Goal: Task Accomplishment & Management: Complete application form

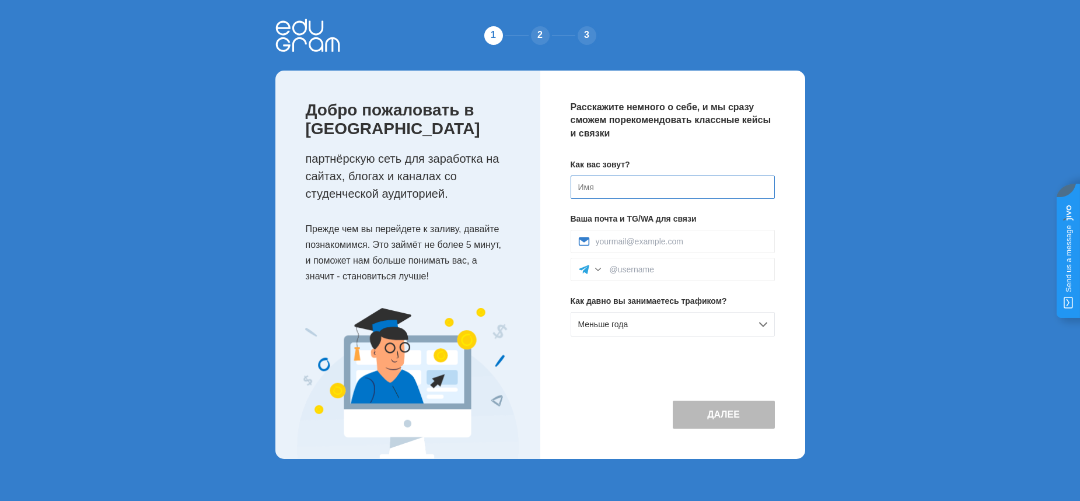
click at [590, 187] on input at bounding box center [673, 187] width 204 height 23
type input "[PERSON_NAME]"
click at [610, 270] on input at bounding box center [689, 269] width 158 height 9
click at [608, 270] on div "Andrey16telegram" at bounding box center [673, 269] width 204 height 23
click at [610, 270] on input "Andrey16telegram" at bounding box center [689, 269] width 158 height 9
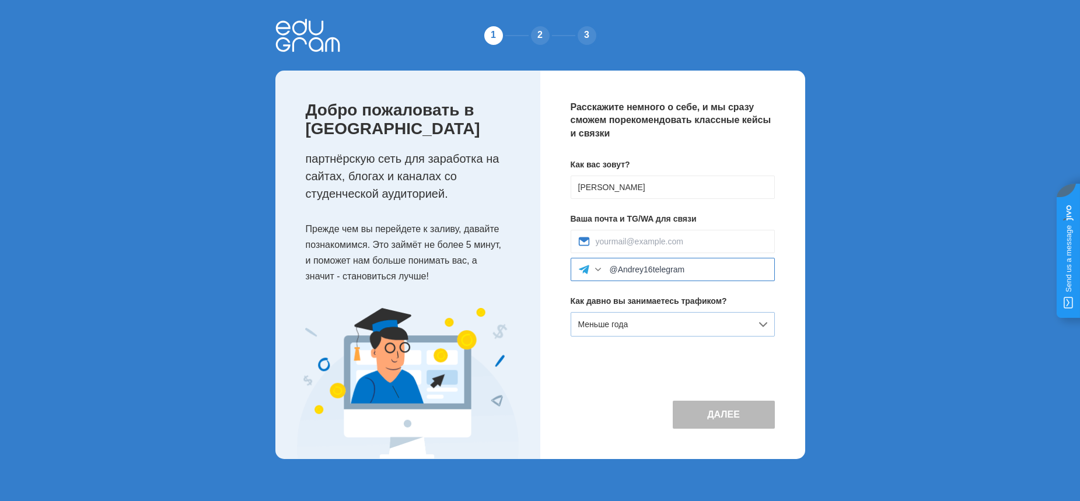
type input "@Andrey16telegram"
click at [766, 325] on div "Меньше года" at bounding box center [673, 324] width 204 height 25
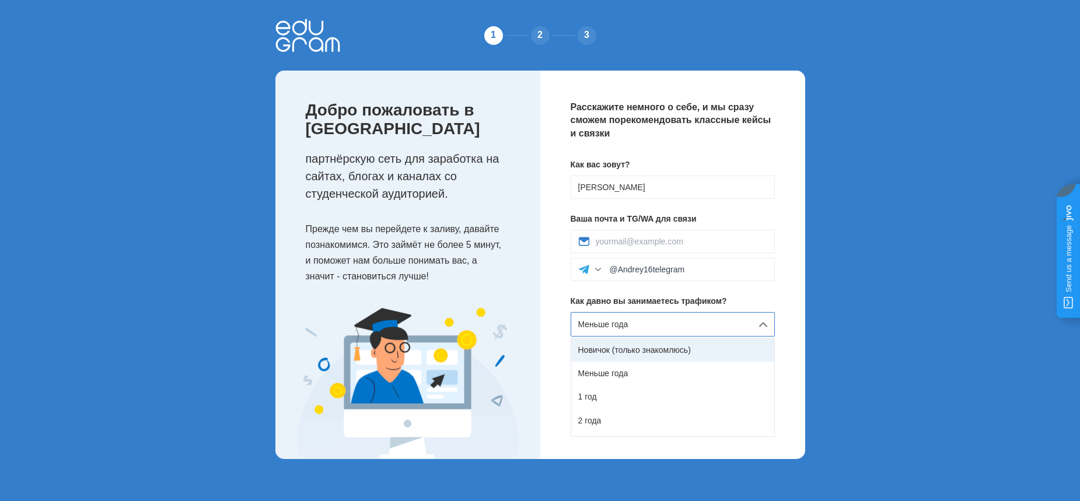
click at [636, 351] on div "Новичок (только знакомлюсь)" at bounding box center [672, 349] width 203 height 23
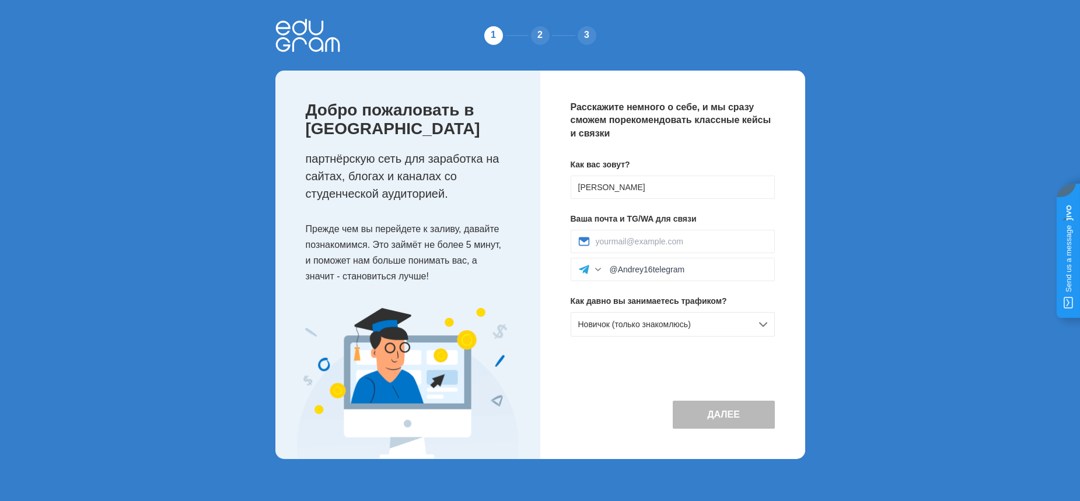
click at [725, 415] on button "Далее" at bounding box center [724, 415] width 102 height 28
click at [615, 242] on input at bounding box center [682, 241] width 172 height 9
type input "andreyshtok@gmail.com"
click at [725, 418] on button "Далее" at bounding box center [724, 415] width 102 height 28
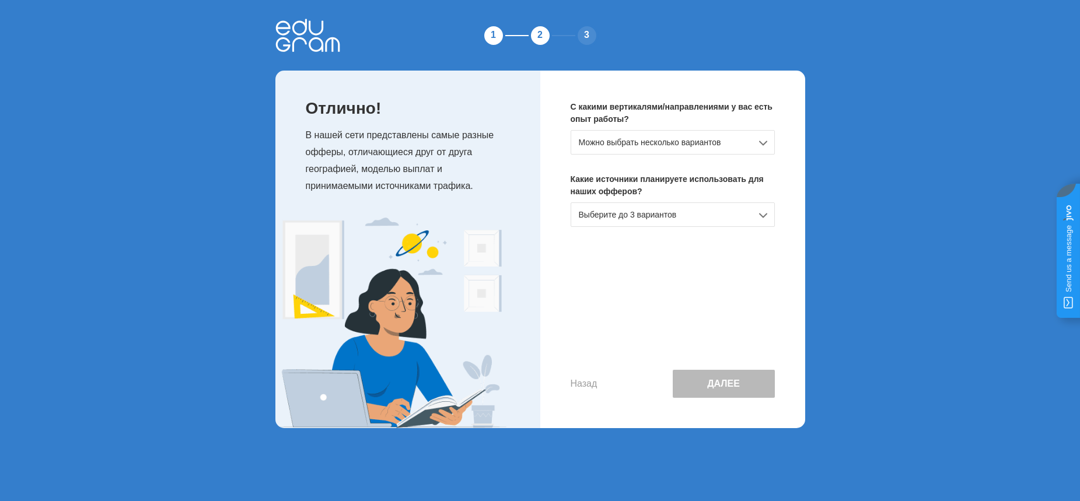
click at [764, 218] on div "Выберите до 3 вариантов" at bounding box center [673, 214] width 204 height 25
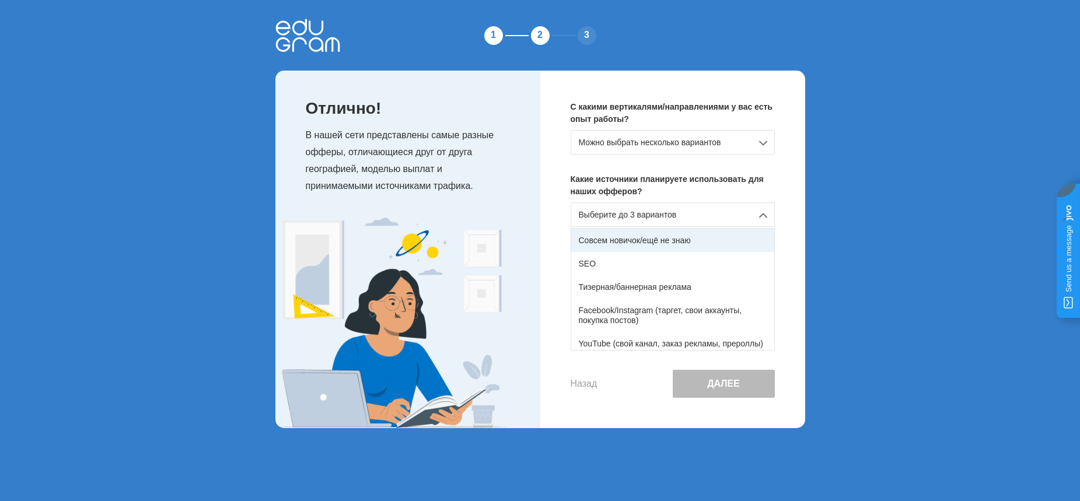
click at [655, 239] on div "Совсем новичок/ещё не знаю" at bounding box center [672, 240] width 203 height 23
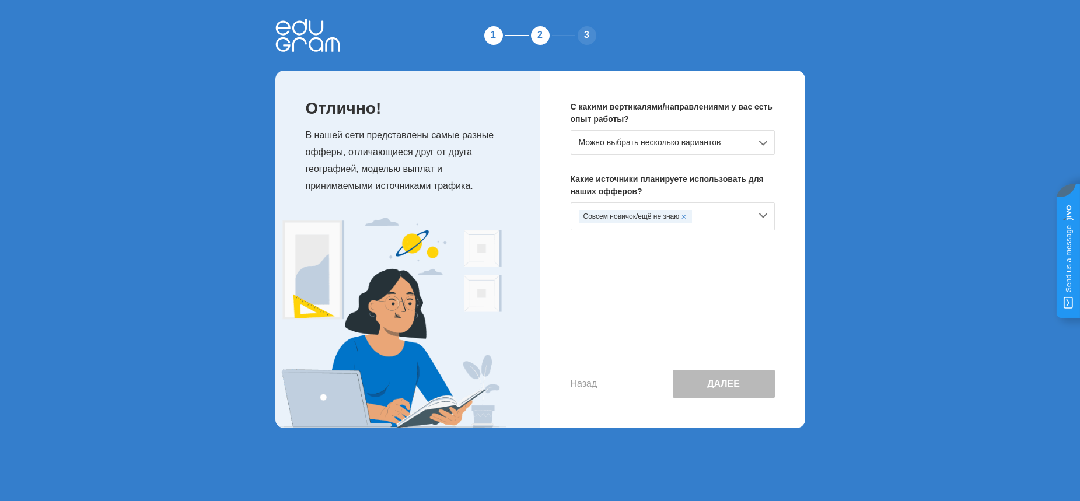
click at [762, 145] on div "Можно выбрать несколько вариантов" at bounding box center [673, 142] width 204 height 25
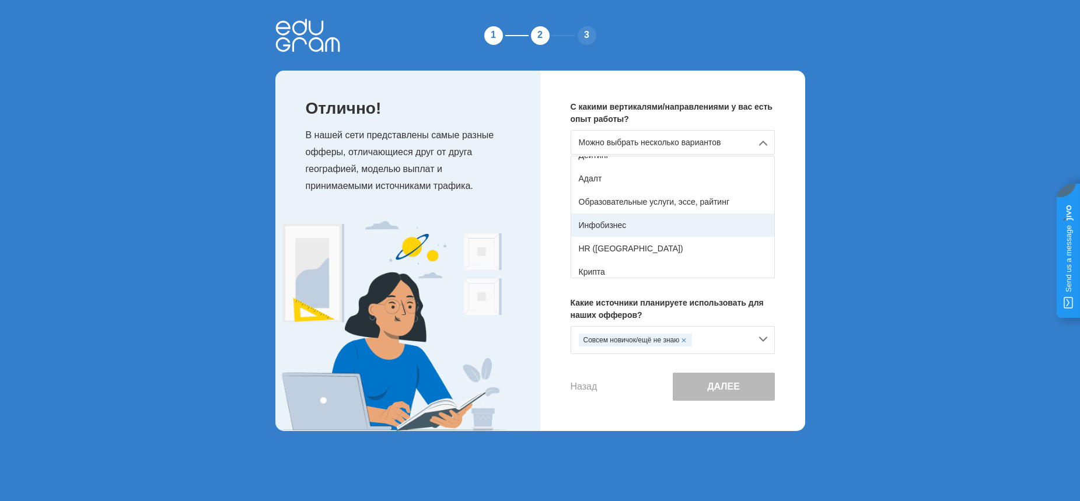
scroll to position [131, 0]
drag, startPoint x: 774, startPoint y: 232, endPoint x: 771, endPoint y: 216, distance: 16.0
click at [771, 215] on div "Нет опыта Товарка (e-commerce) Нутра (товары для здоровья) Гемблинг Финансы Дей…" at bounding box center [673, 217] width 204 height 123
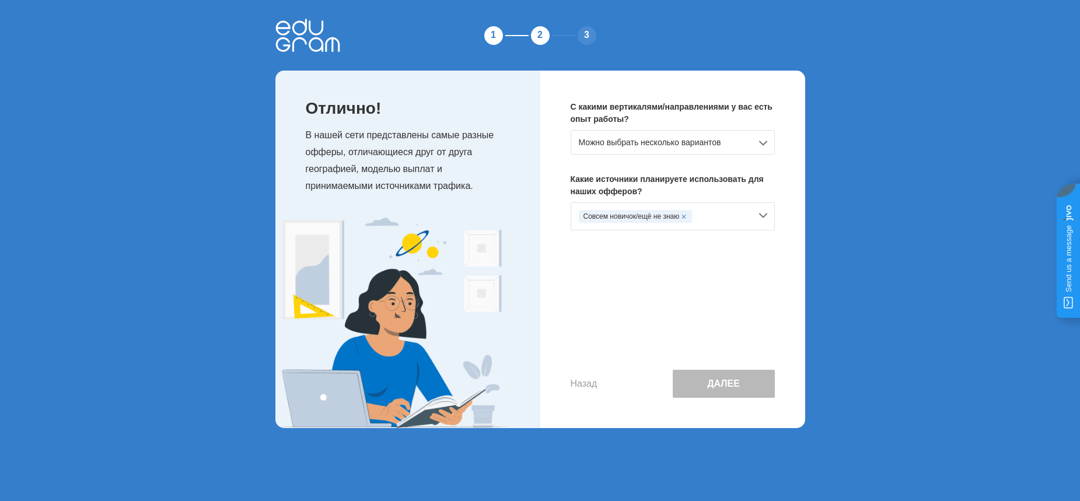
click at [756, 144] on div "Можно выбрать несколько вариантов" at bounding box center [673, 142] width 204 height 25
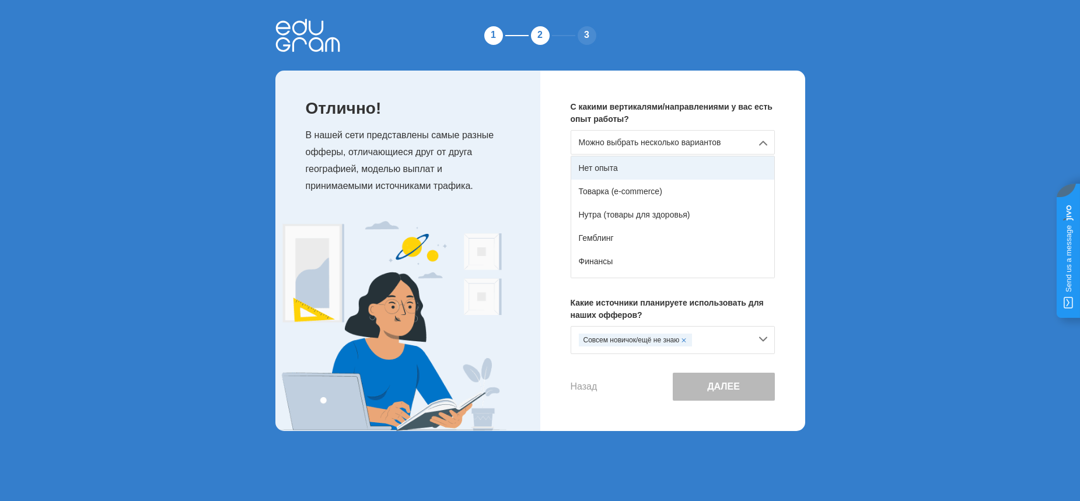
click at [612, 168] on div "Нет опыта" at bounding box center [672, 167] width 203 height 23
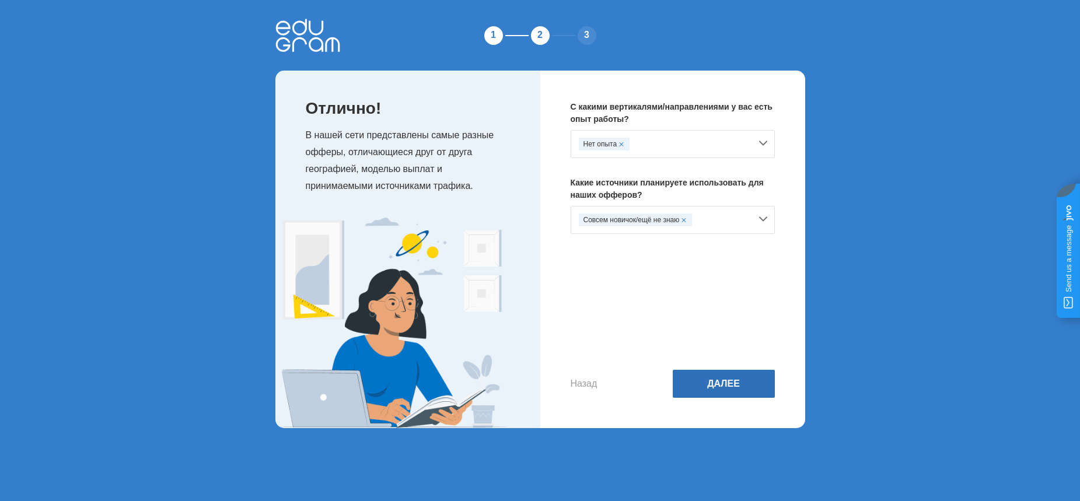
click at [718, 383] on button "Далее" at bounding box center [724, 384] width 102 height 28
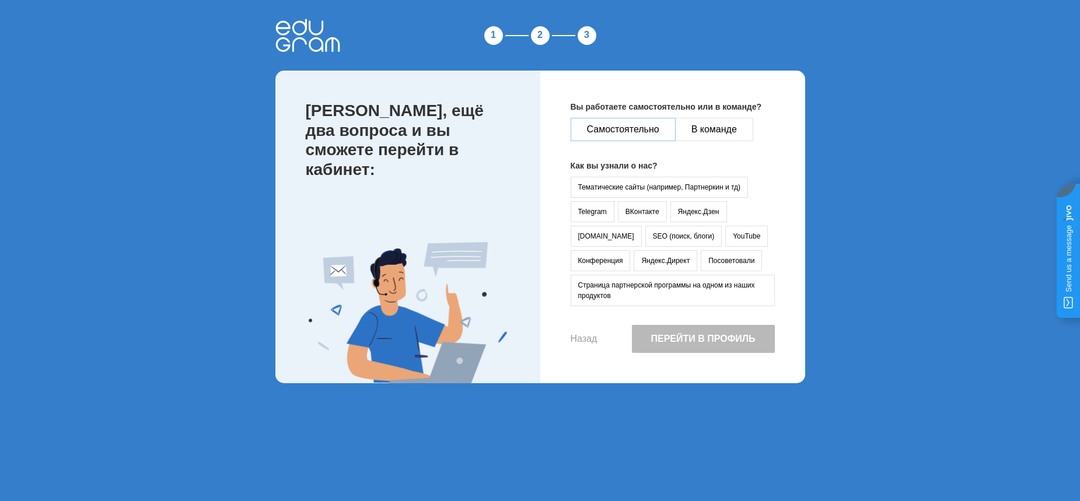
click at [625, 130] on button "Самостоятельно" at bounding box center [623, 129] width 105 height 23
click at [634, 261] on button "Яндекс.Директ" at bounding box center [666, 260] width 64 height 21
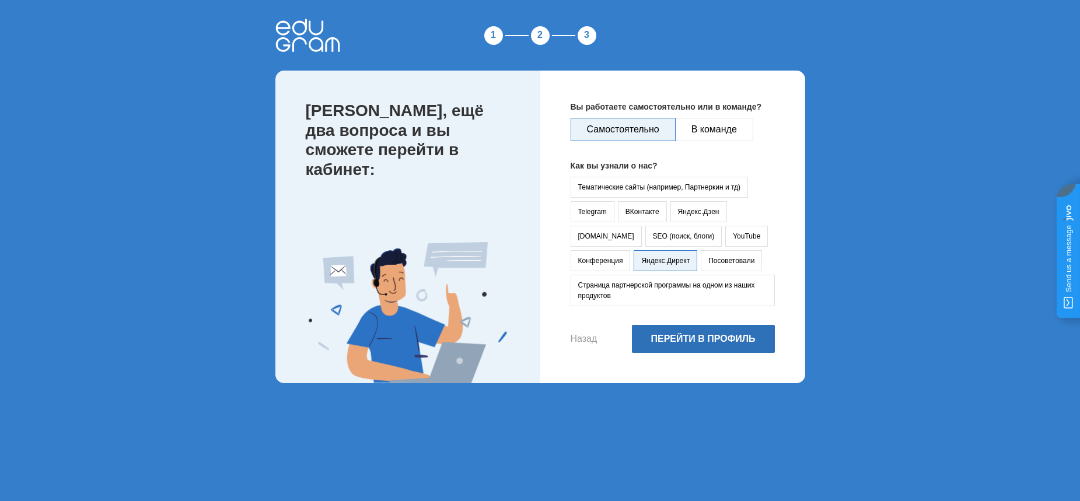
click at [708, 340] on button "Перейти в профиль" at bounding box center [703, 339] width 143 height 28
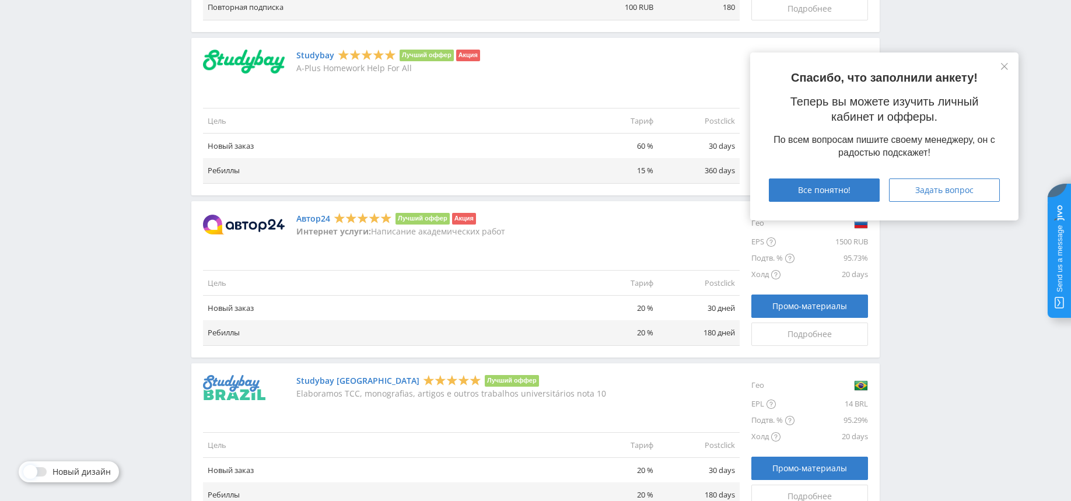
scroll to position [846, 0]
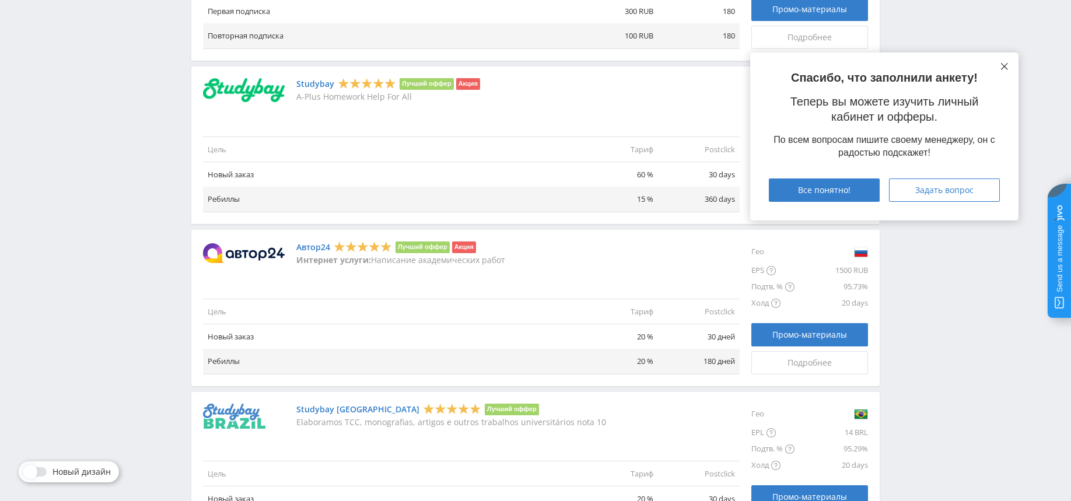
click at [1006, 66] on icon at bounding box center [1004, 66] width 7 height 7
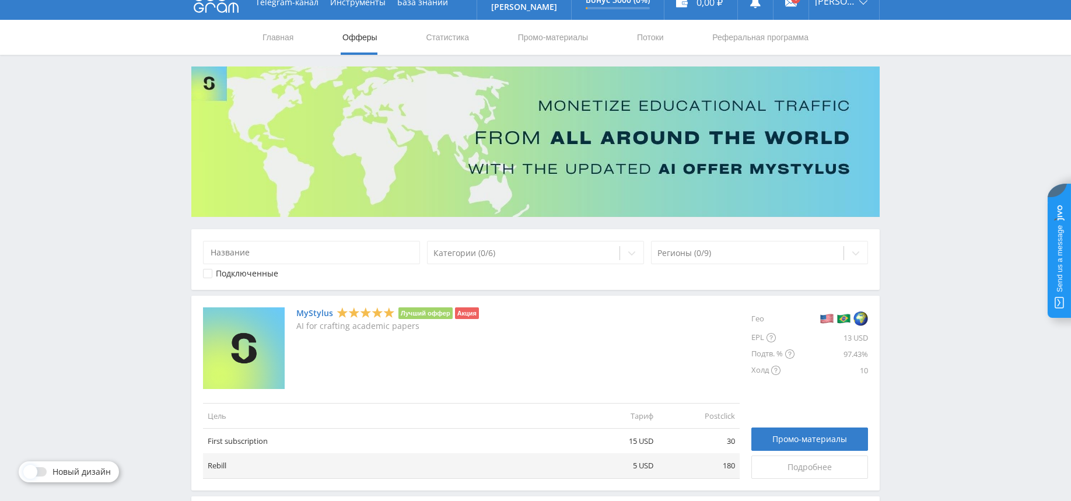
scroll to position [0, 0]
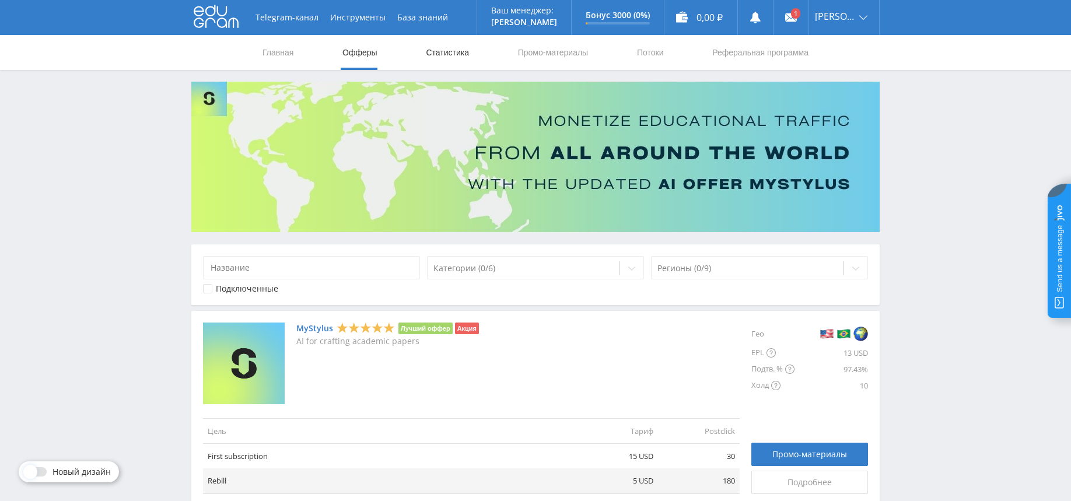
click at [439, 53] on link "Статистика" at bounding box center [448, 52] width 46 height 35
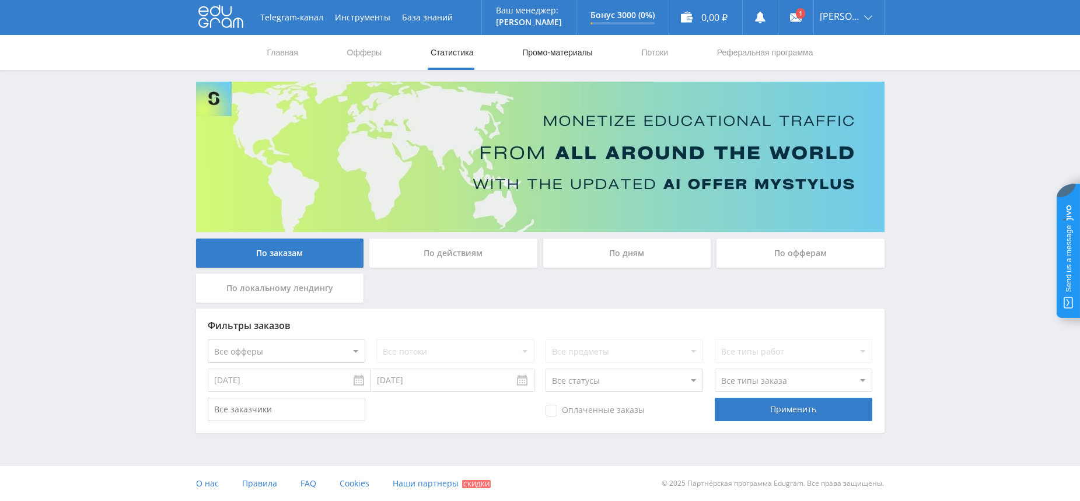
click at [568, 54] on link "Промо-материалы" at bounding box center [557, 52] width 72 height 35
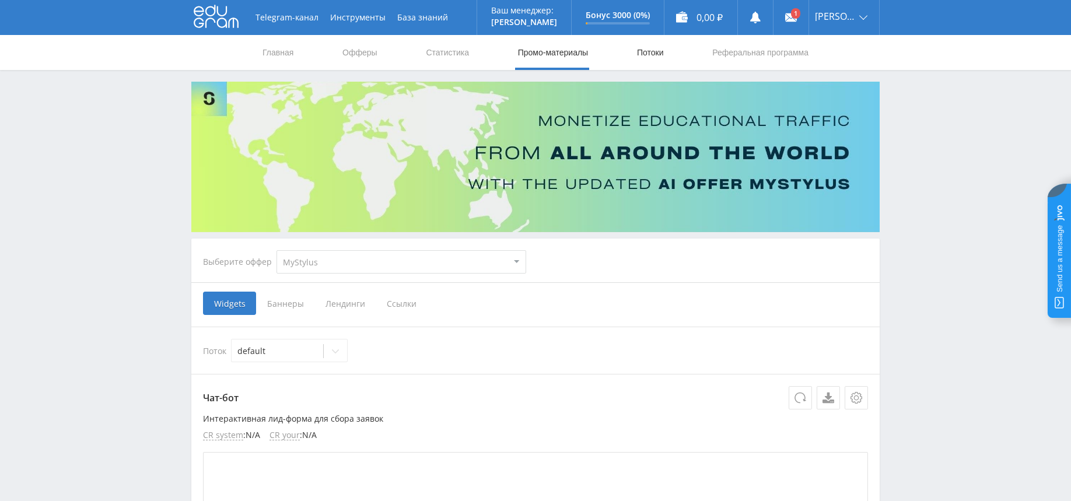
click at [645, 54] on link "Потоки" at bounding box center [650, 52] width 29 height 35
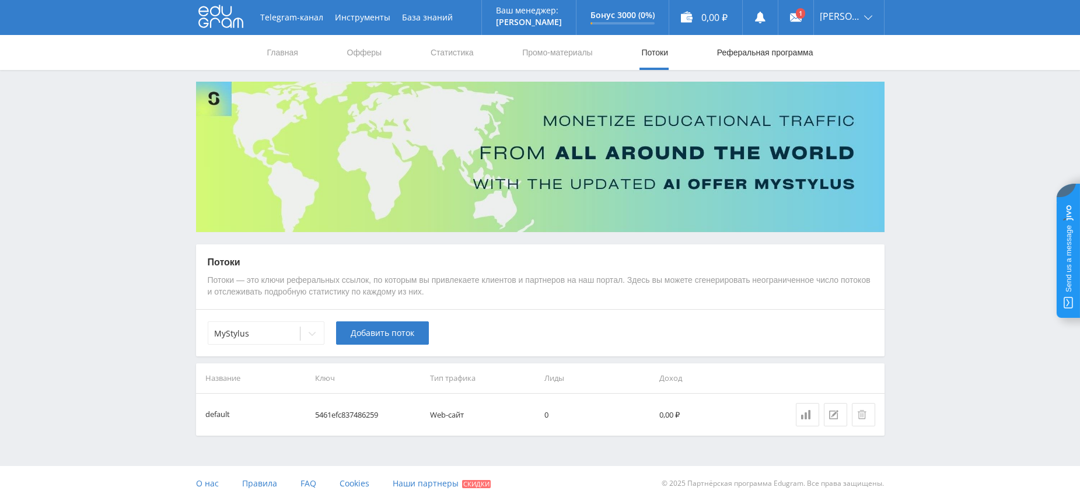
click at [777, 52] on link "Реферальная программа" at bounding box center [765, 52] width 99 height 35
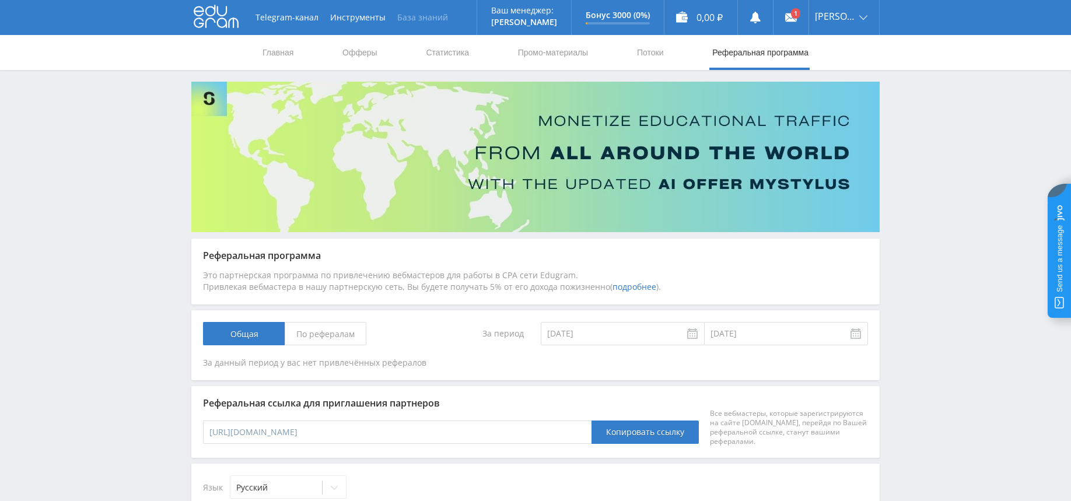
click at [420, 15] on link "База знаний" at bounding box center [422, 17] width 62 height 35
